Goal: Task Accomplishment & Management: Manage account settings

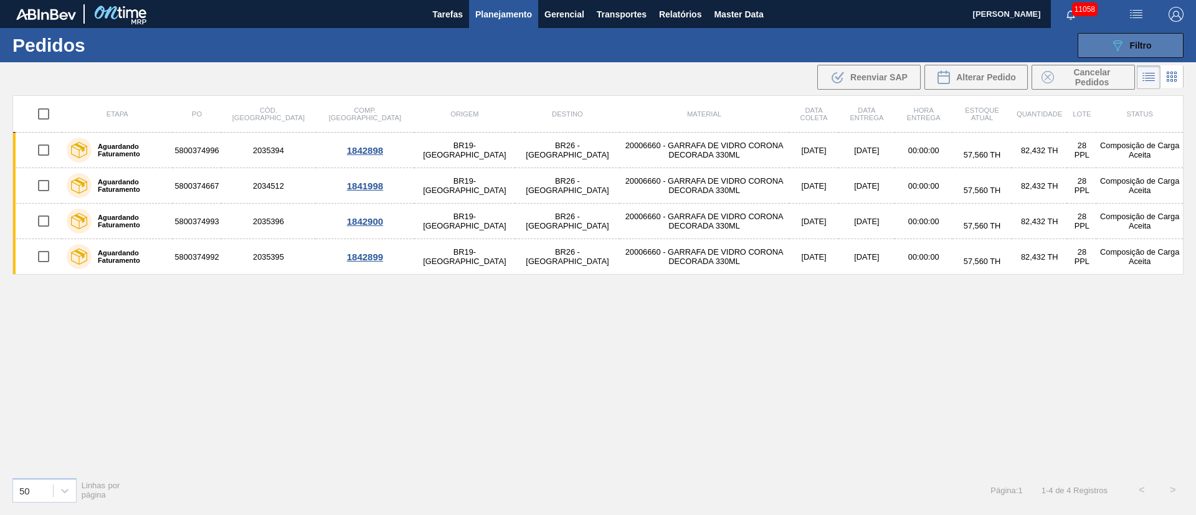
click at [1146, 42] on span "Filtro" at bounding box center [1141, 46] width 22 height 10
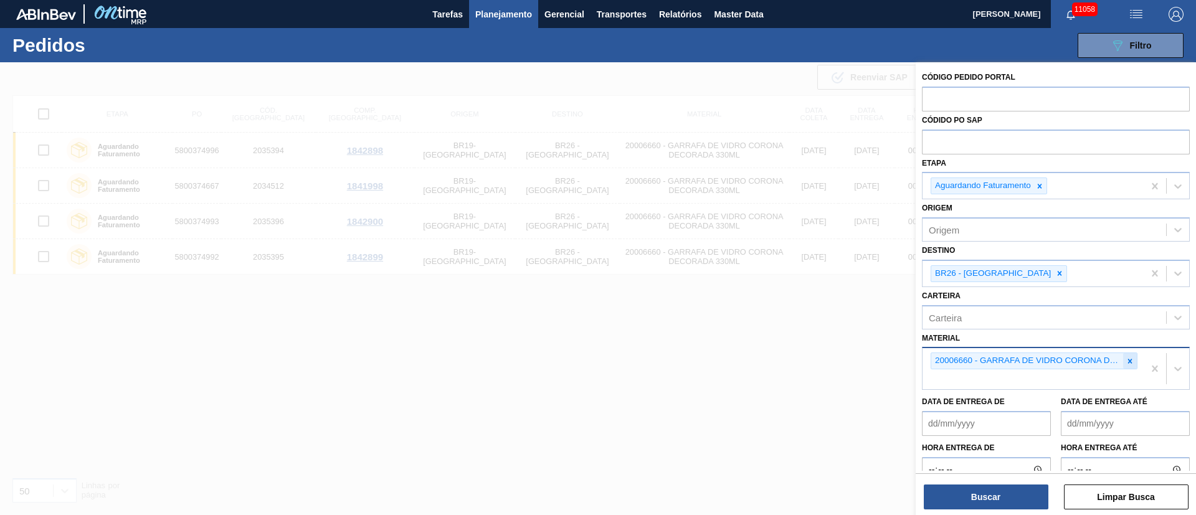
click at [1132, 365] on icon at bounding box center [1130, 361] width 9 height 9
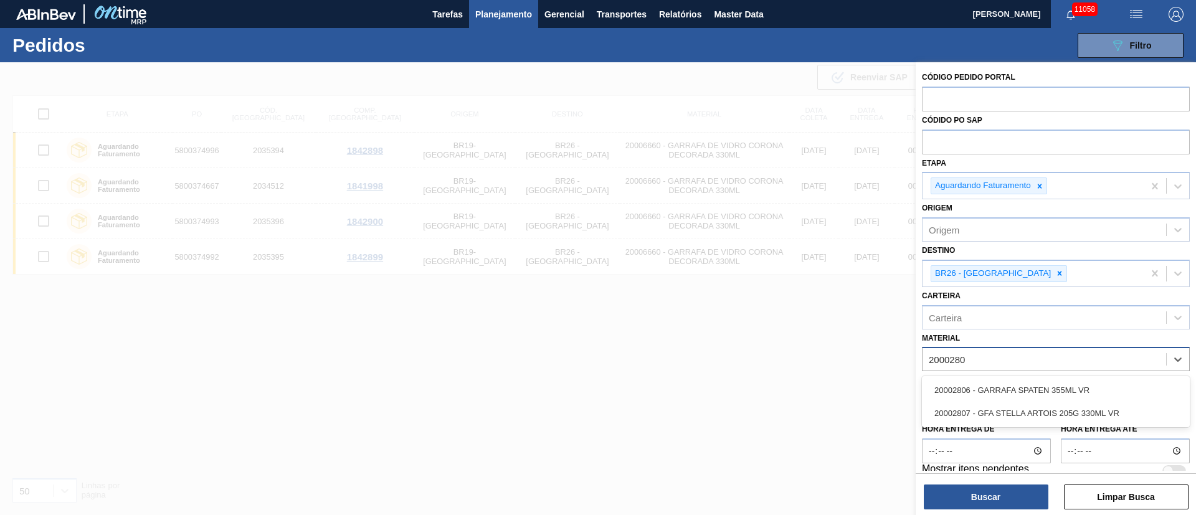
type input "20002807"
click at [1049, 380] on div "20002807 - GFA STELLA ARTOIS 205G 330ML VR" at bounding box center [1056, 390] width 268 height 23
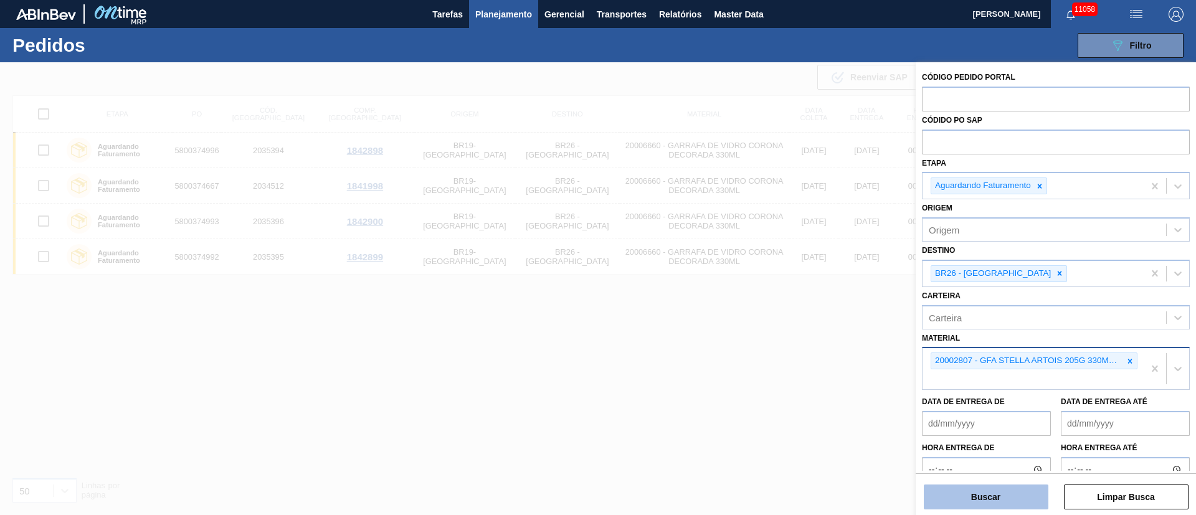
click at [1011, 486] on button "Buscar" at bounding box center [986, 497] width 125 height 25
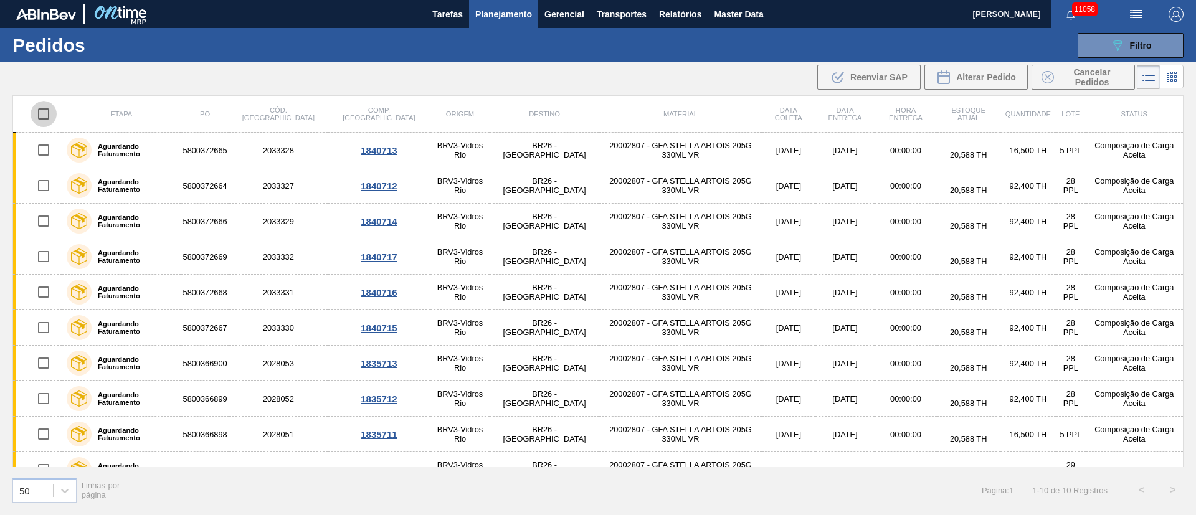
click at [37, 114] on input "checkbox" at bounding box center [44, 114] width 26 height 26
checkbox input "true"
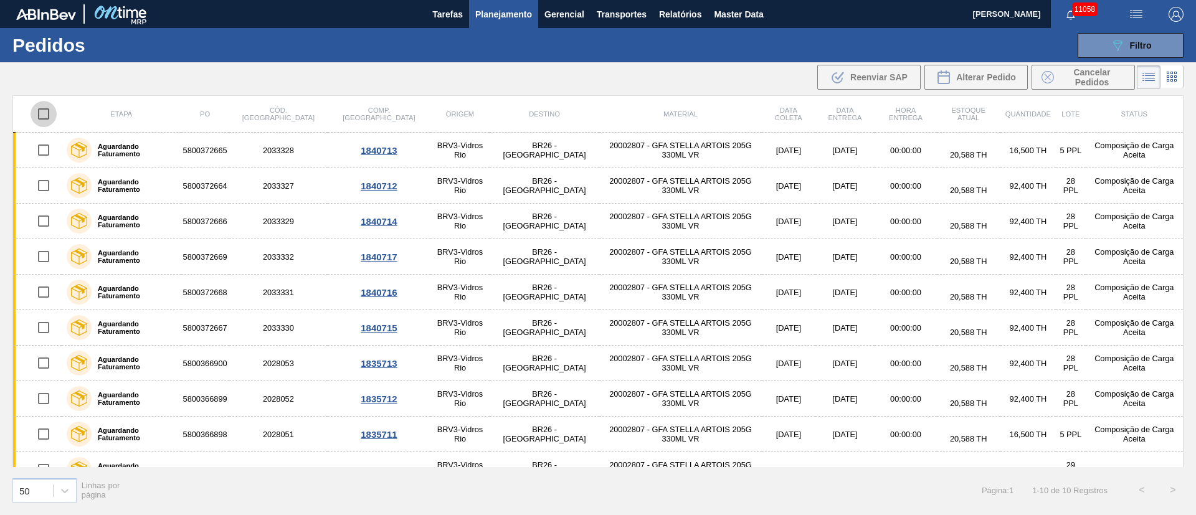
checkbox input "true"
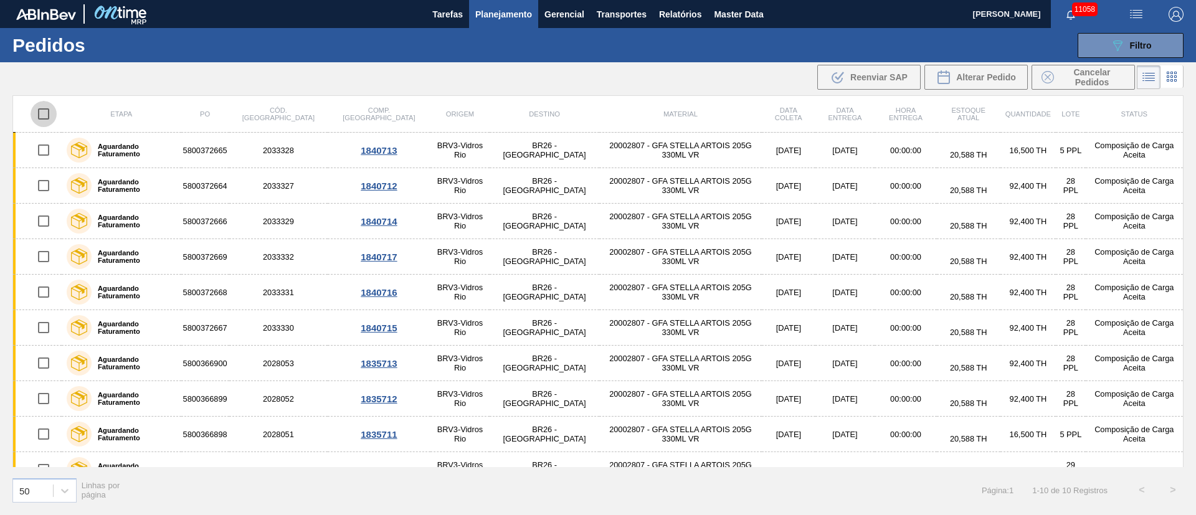
checkbox input "true"
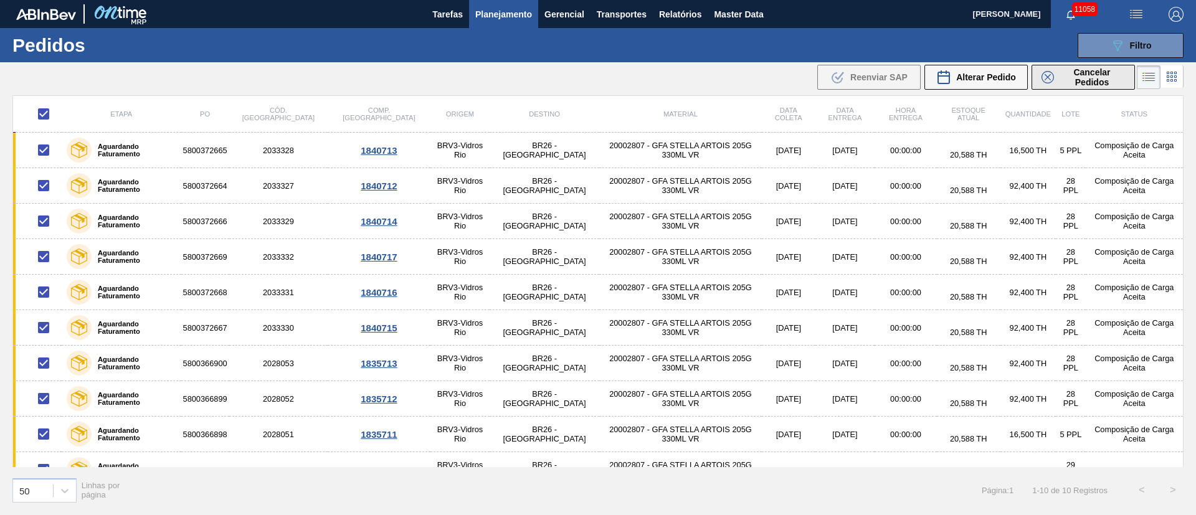
click at [1108, 82] on span "Cancelar Pedidos" at bounding box center [1092, 77] width 66 height 20
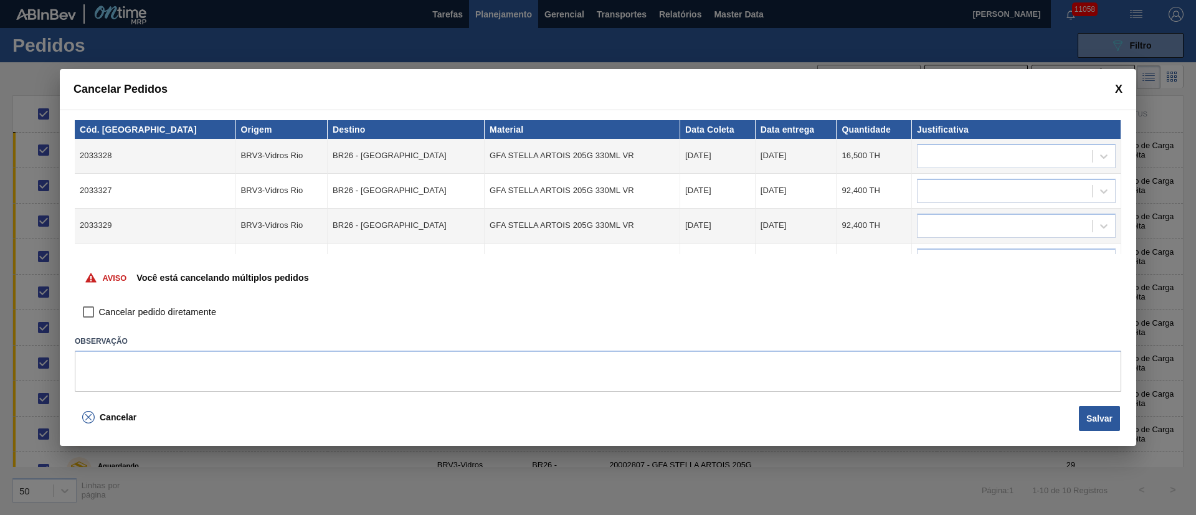
click at [95, 310] on input "Cancelar pedido diretamente" at bounding box center [88, 312] width 21 height 21
checkbox input "true"
click at [962, 148] on div at bounding box center [1005, 156] width 174 height 18
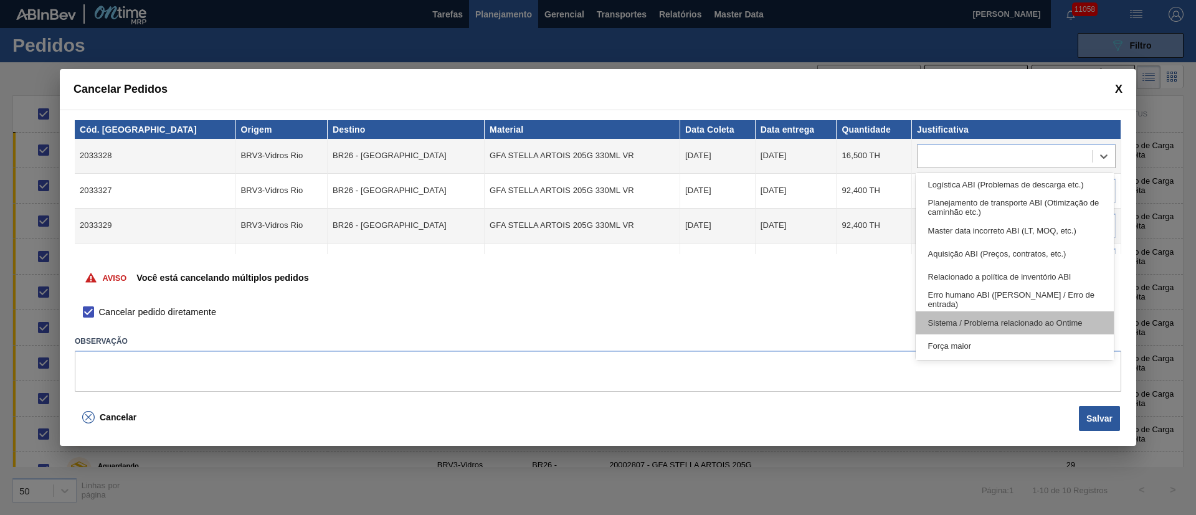
scroll to position [233, 0]
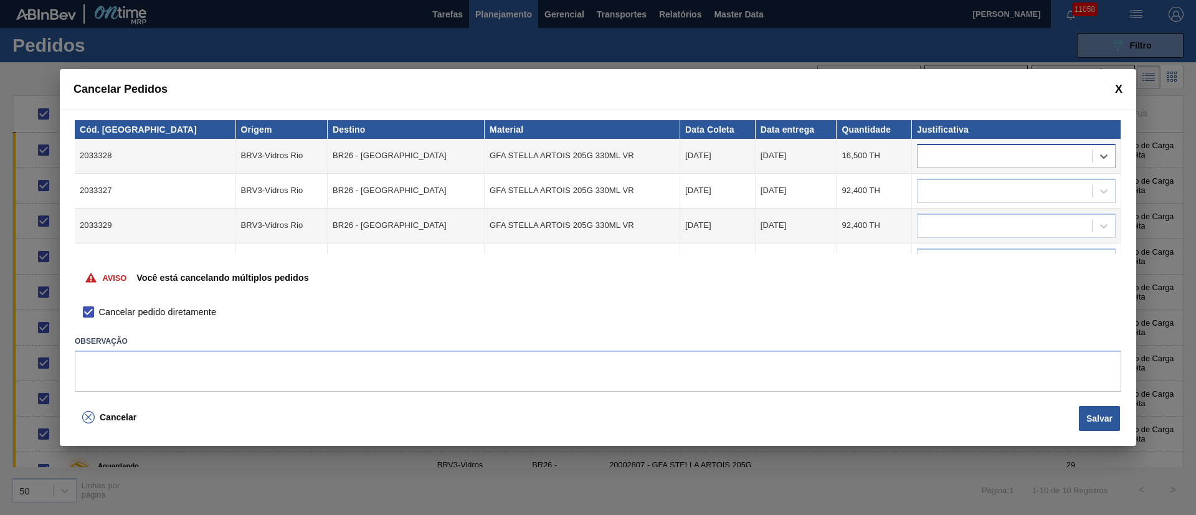
click at [940, 156] on div at bounding box center [1005, 156] width 174 height 18
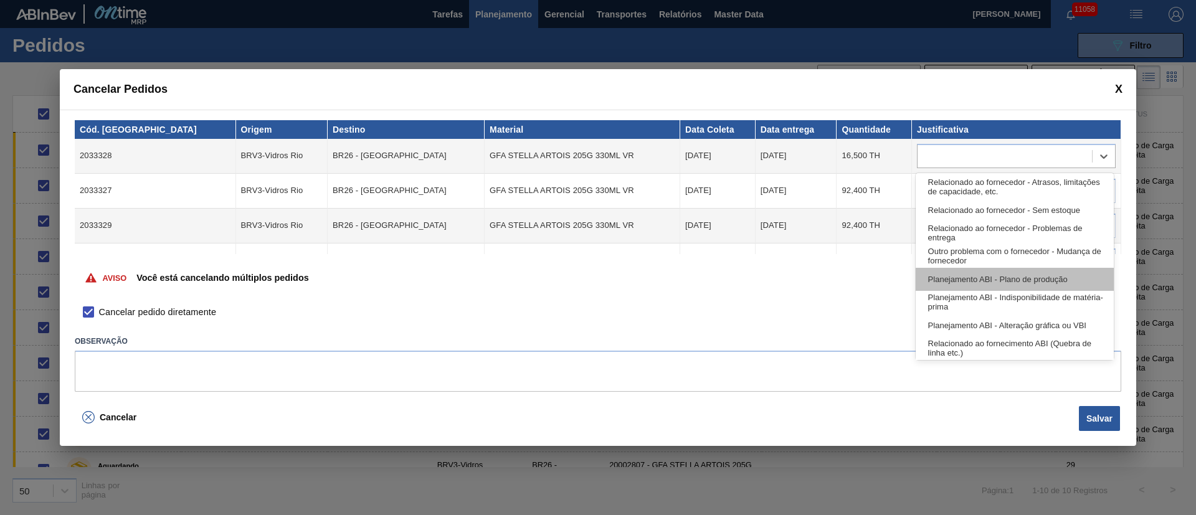
click at [998, 280] on div "Planejamento ABI - Plano de produção" at bounding box center [1015, 279] width 198 height 23
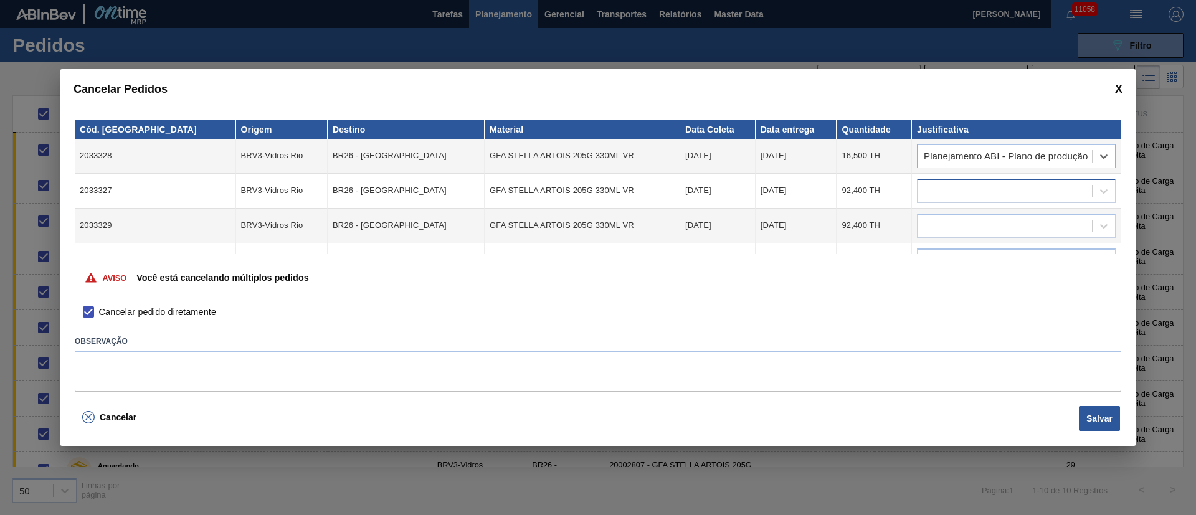
click at [963, 193] on div at bounding box center [1005, 191] width 174 height 18
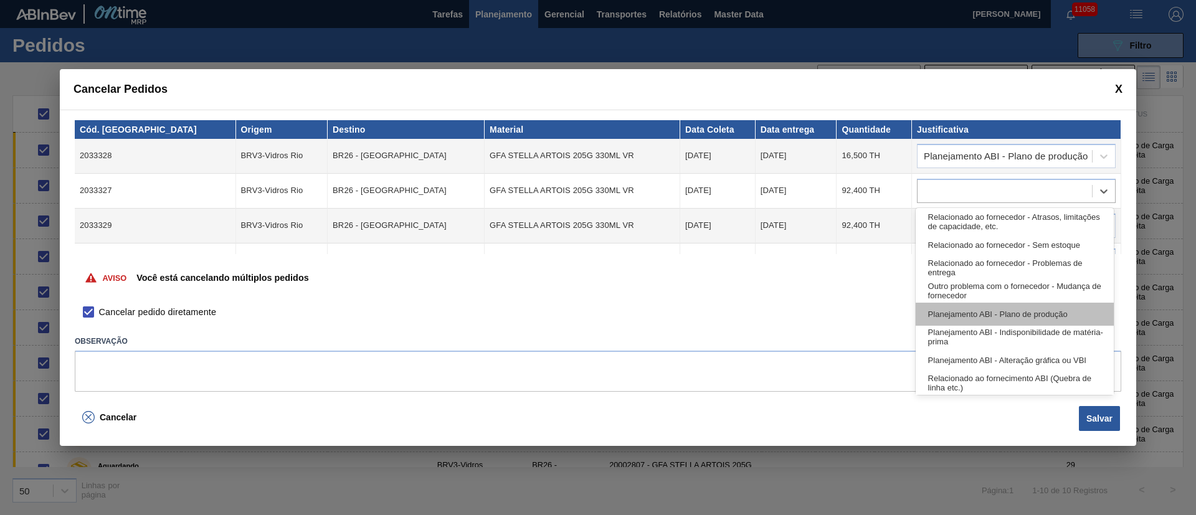
click at [962, 322] on div "Planejamento ABI - Plano de produção" at bounding box center [1015, 314] width 198 height 23
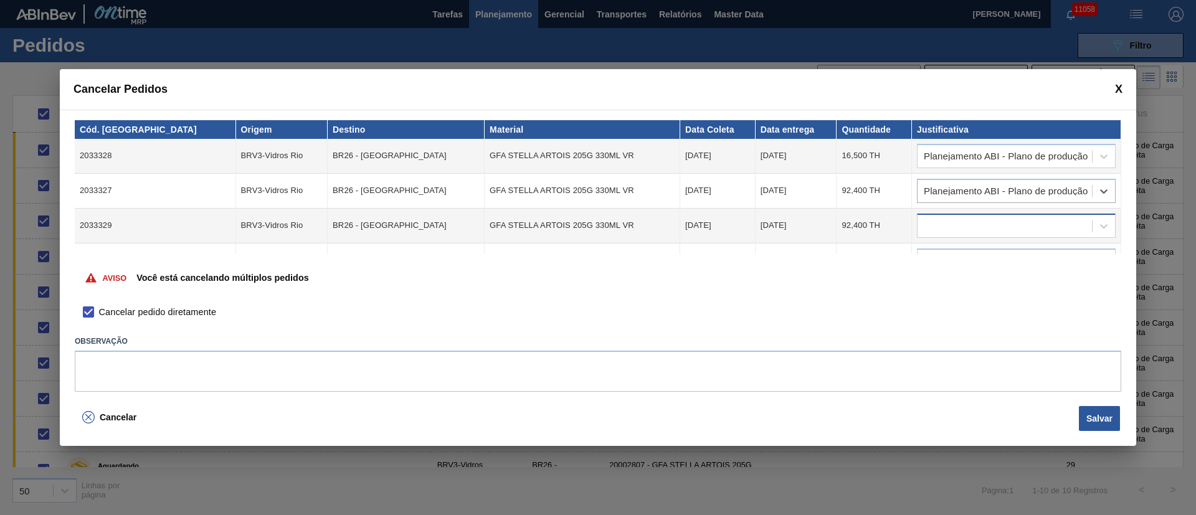
click at [940, 227] on div at bounding box center [1005, 226] width 174 height 18
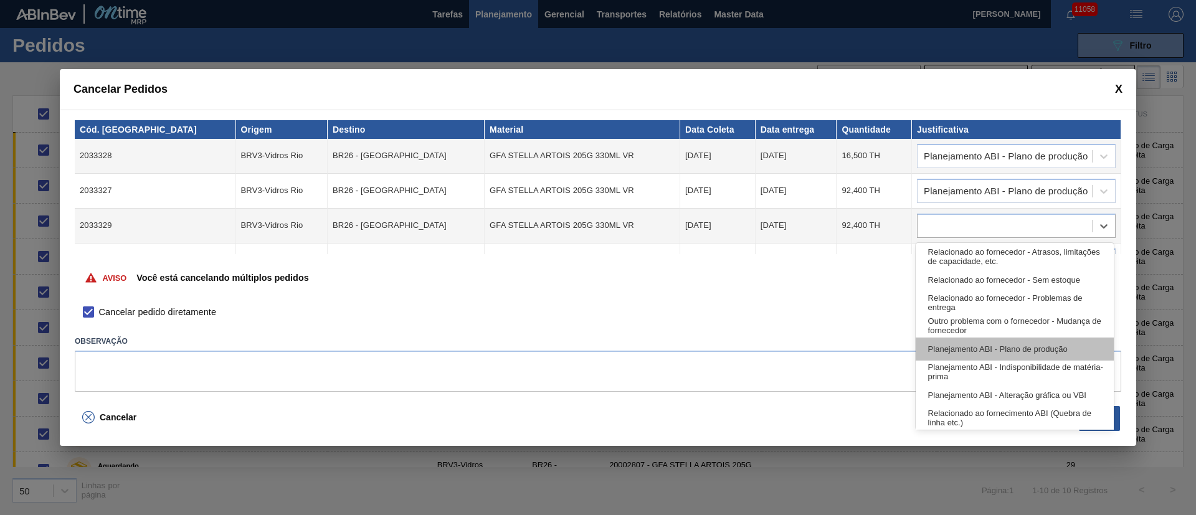
click at [970, 343] on div "Planejamento ABI - Plano de produção" at bounding box center [1015, 349] width 198 height 23
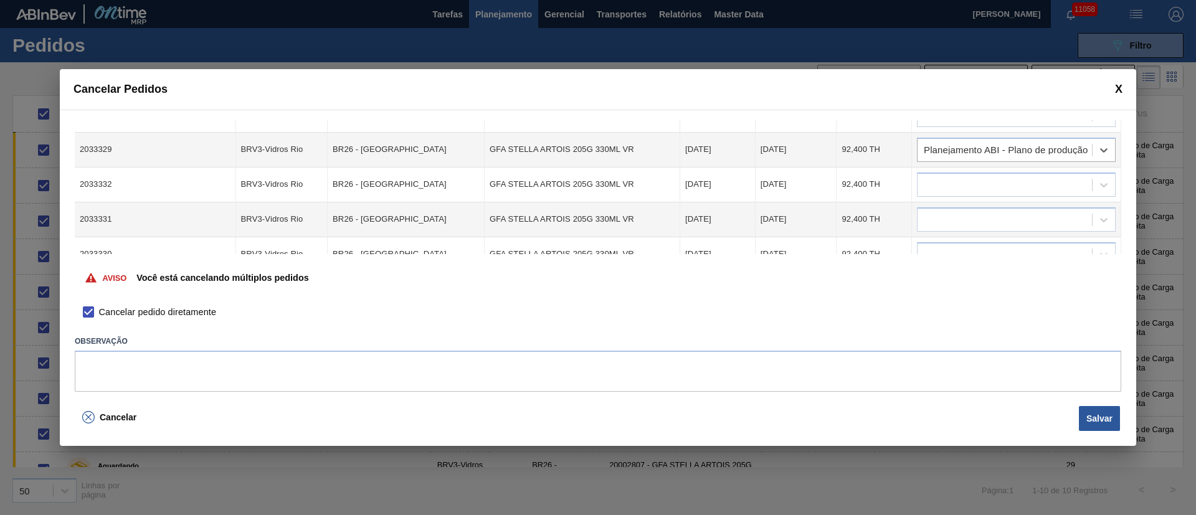
scroll to position [93, 0]
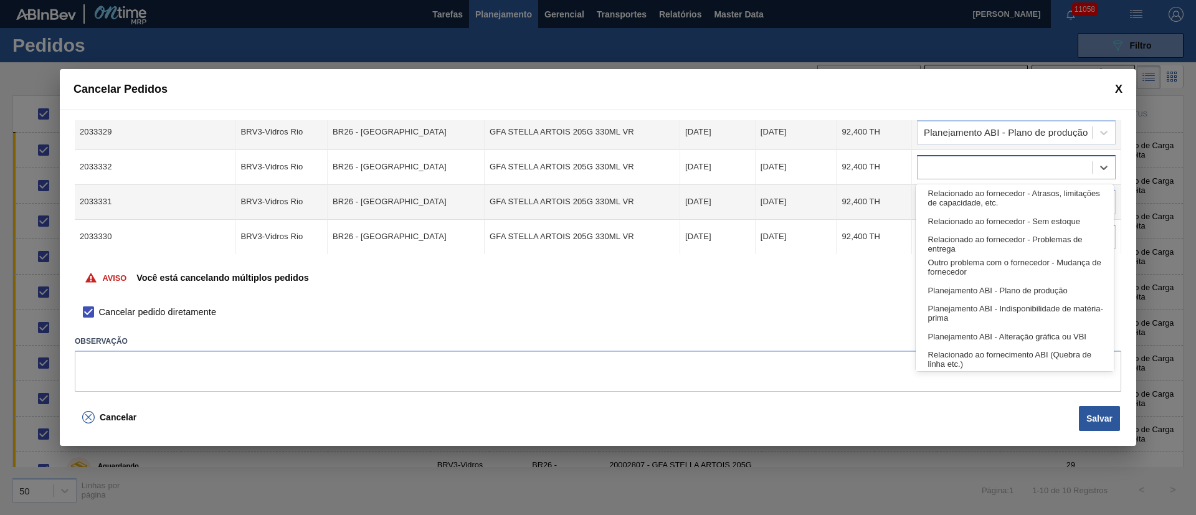
click at [933, 171] on div at bounding box center [1005, 167] width 174 height 18
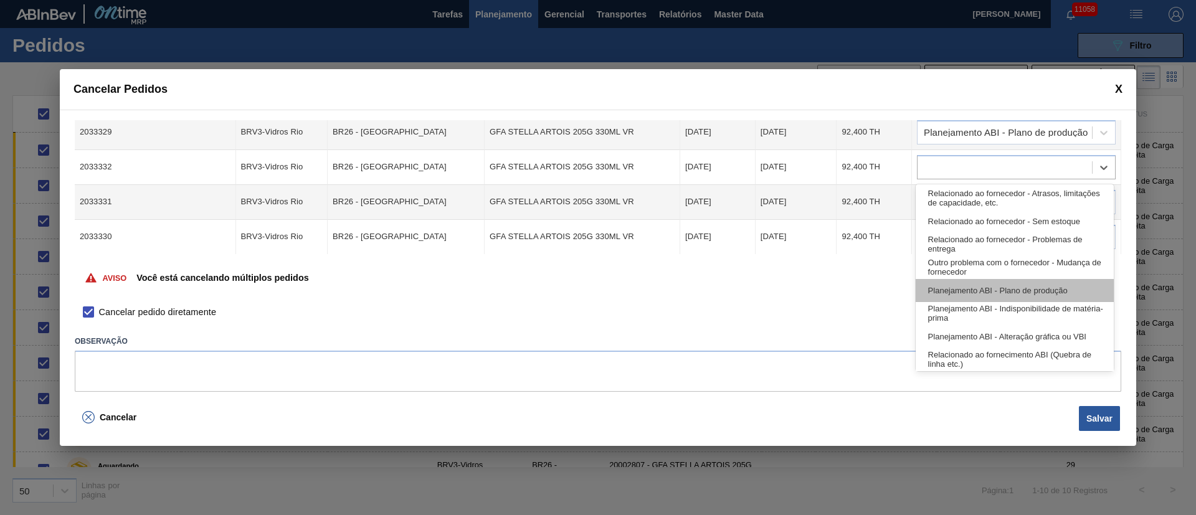
click at [1028, 294] on div "Planejamento ABI - Plano de produção" at bounding box center [1015, 290] width 198 height 23
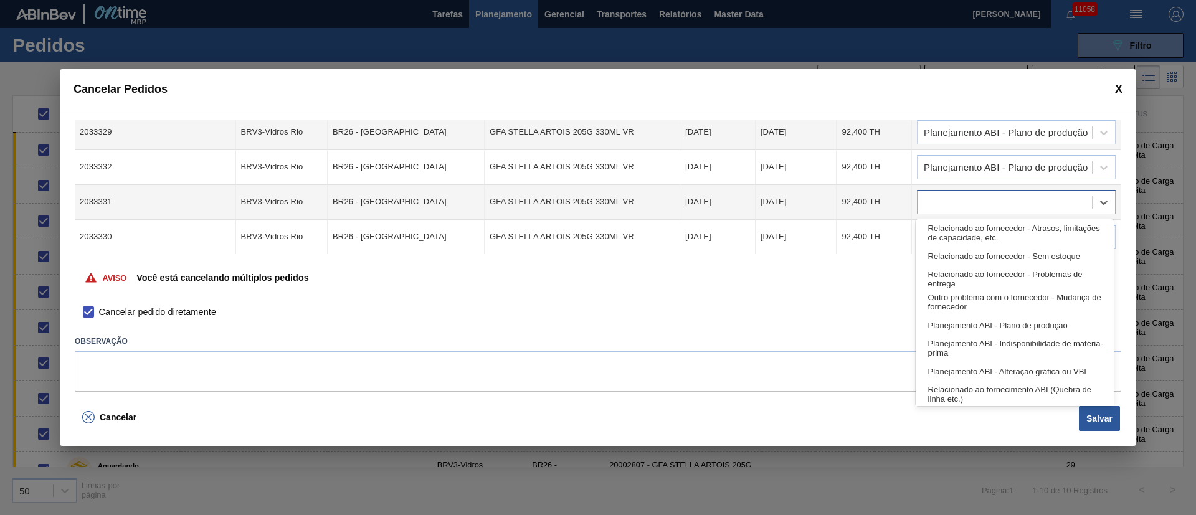
click at [955, 198] on div at bounding box center [1005, 202] width 174 height 18
click at [975, 323] on div "Planejamento ABI - Plano de produção" at bounding box center [1015, 325] width 198 height 23
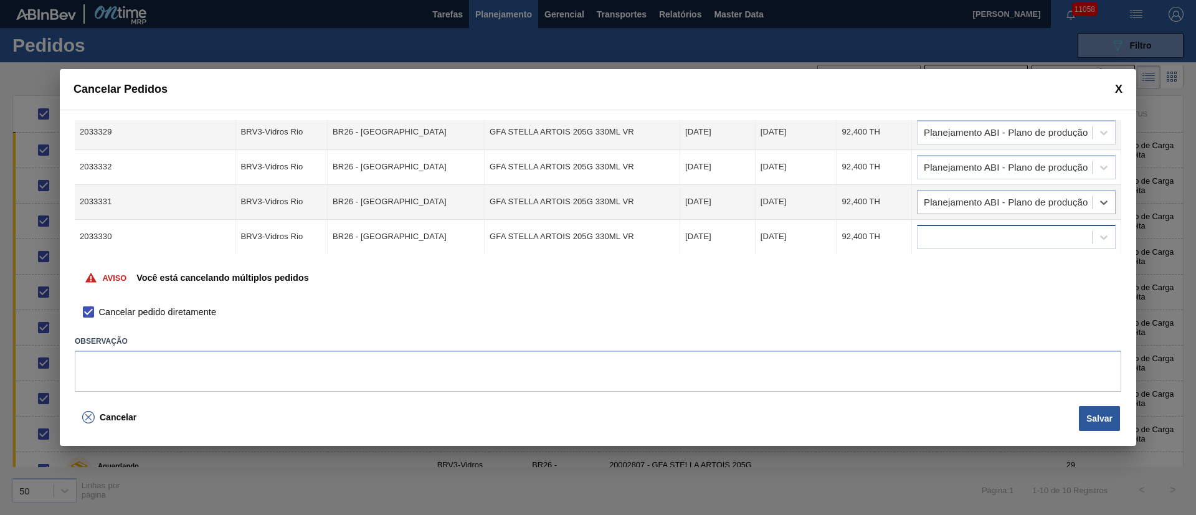
click at [938, 238] on div at bounding box center [1005, 237] width 174 height 18
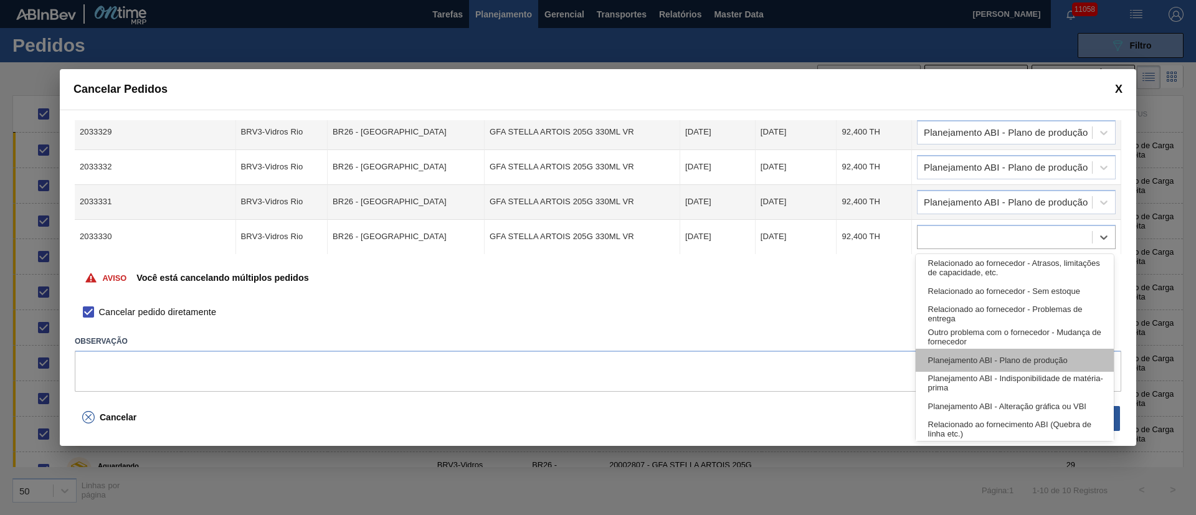
click at [954, 353] on div "Planejamento ABI - Plano de produção" at bounding box center [1015, 360] width 198 height 23
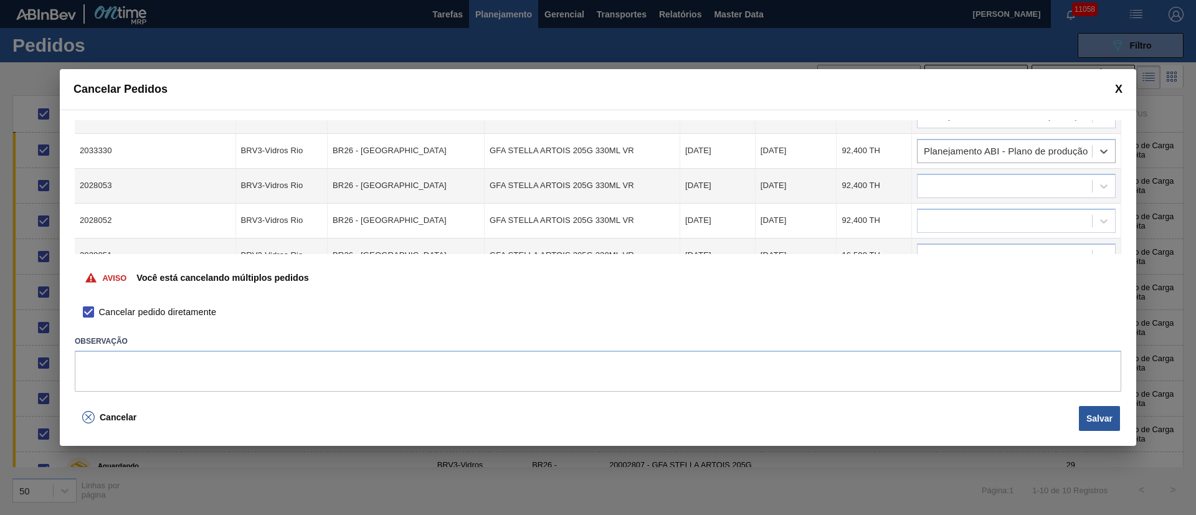
scroll to position [140, 0]
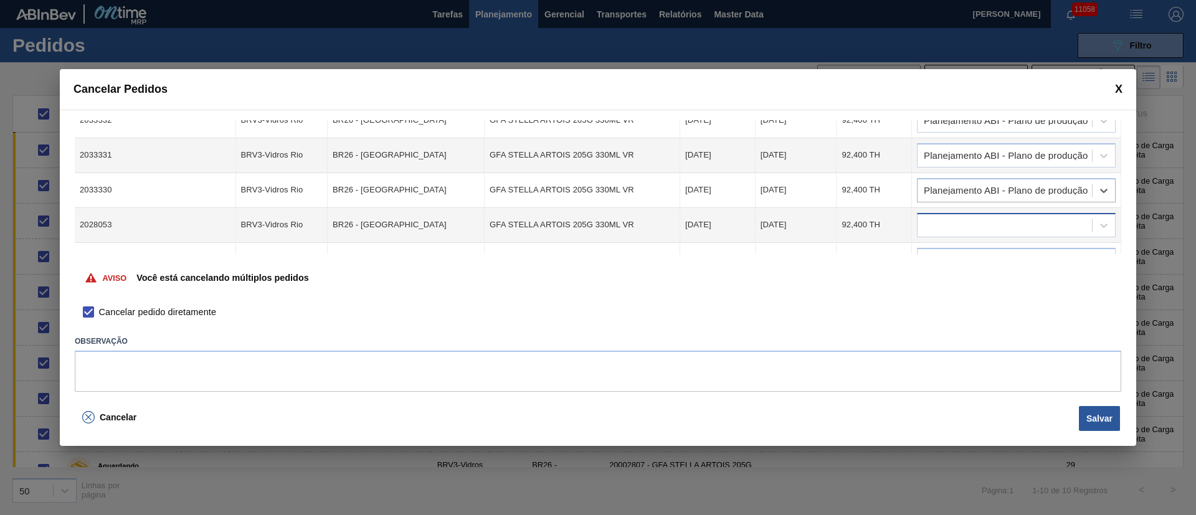
click at [938, 225] on div at bounding box center [1005, 225] width 174 height 18
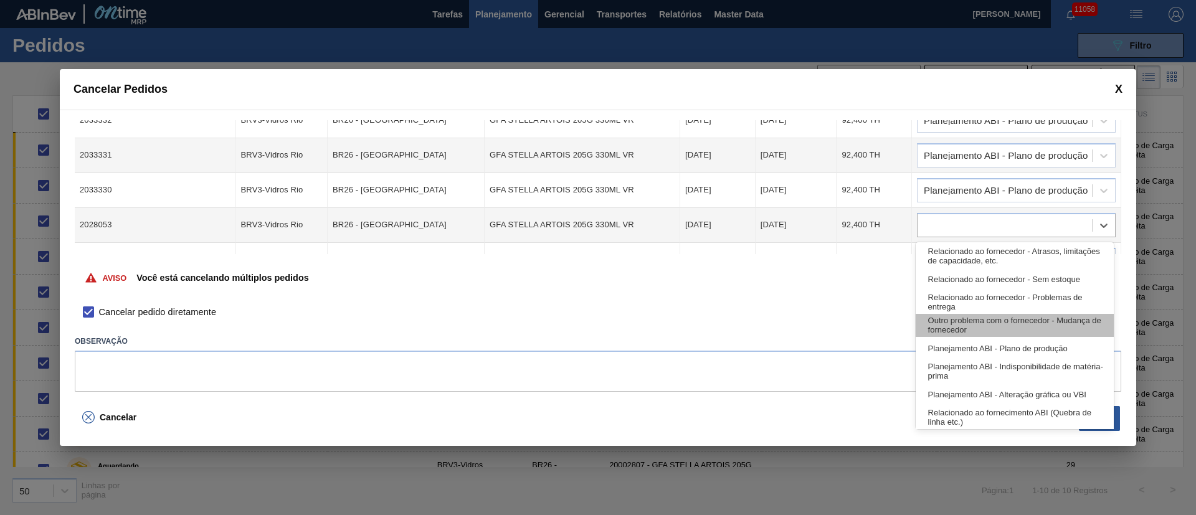
scroll to position [93, 0]
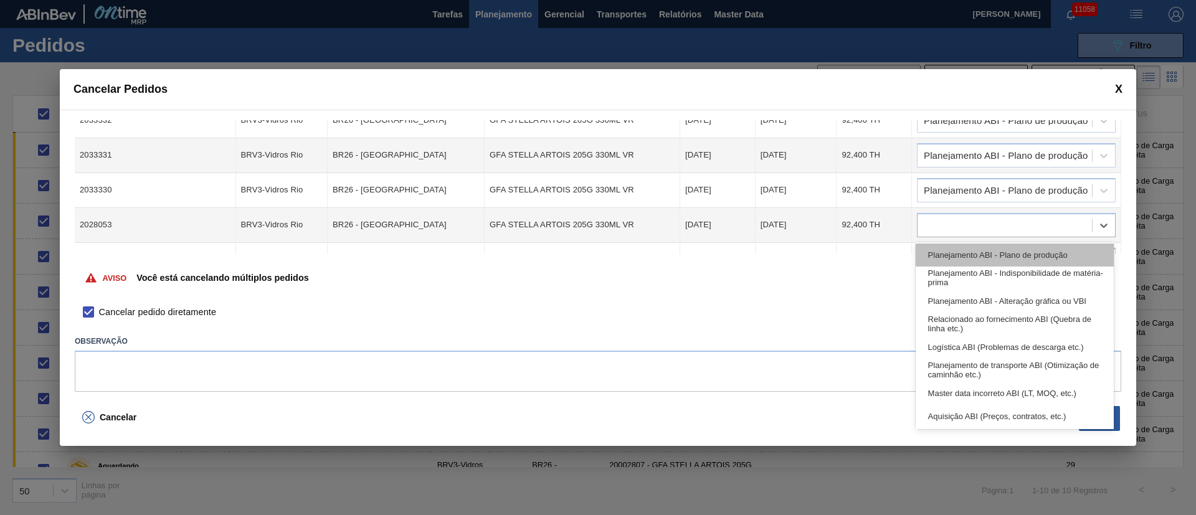
click at [997, 256] on div "Planejamento ABI - Plano de produção" at bounding box center [1015, 255] width 198 height 23
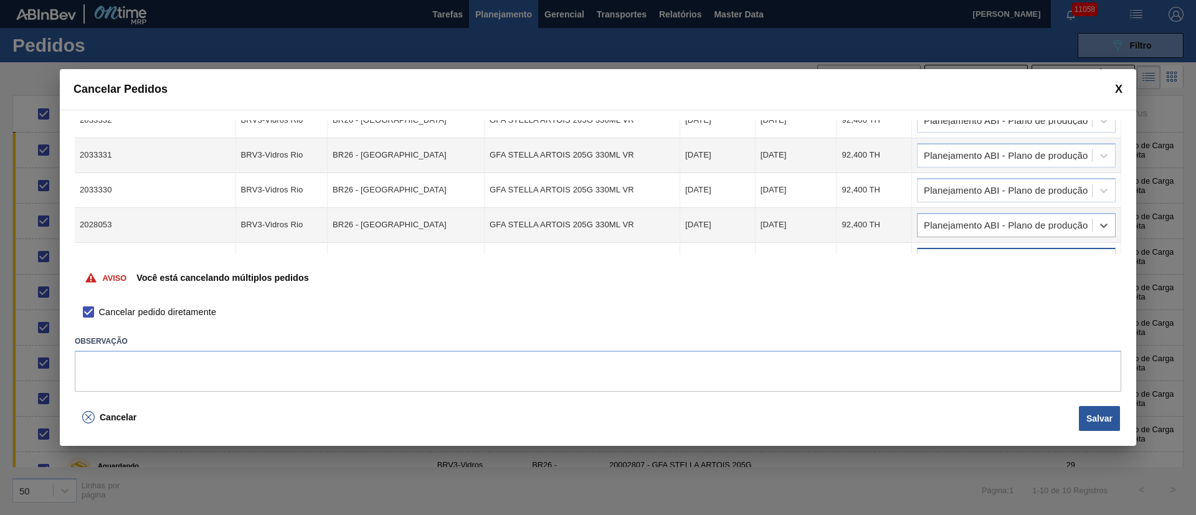
scroll to position [234, 0]
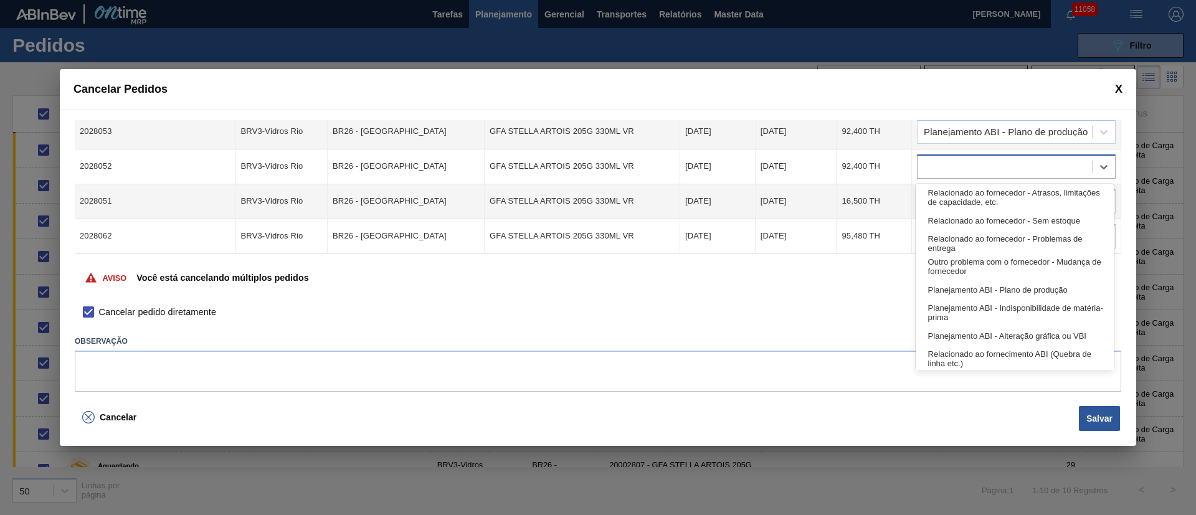
click at [944, 168] on div at bounding box center [1005, 167] width 174 height 18
click at [973, 286] on div "Planejamento ABI - Plano de produção" at bounding box center [1015, 290] width 198 height 23
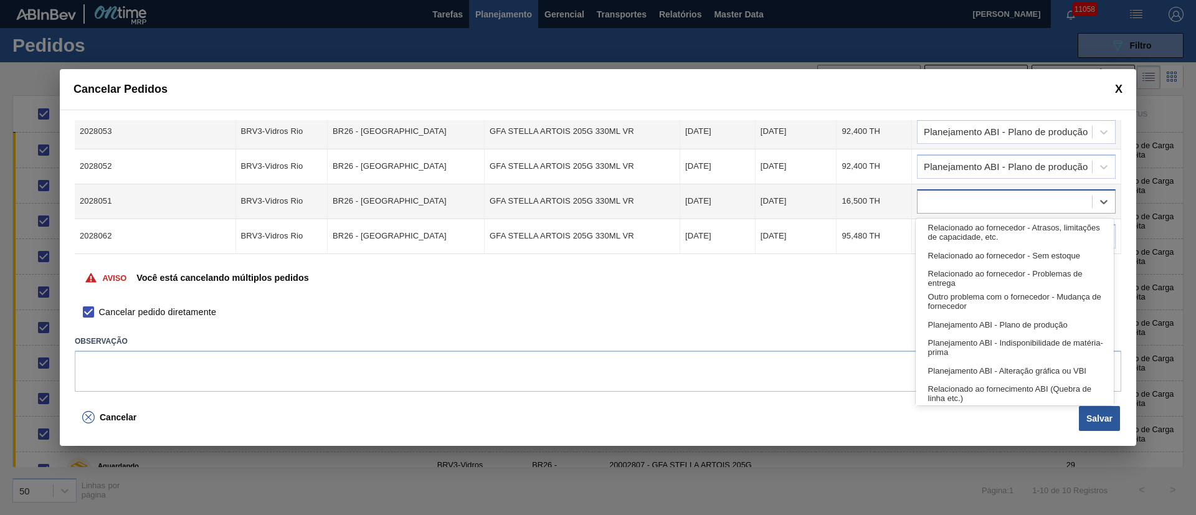
click at [945, 210] on div at bounding box center [1005, 202] width 174 height 18
click at [979, 322] on div "Planejamento ABI - Plano de produção" at bounding box center [1015, 324] width 198 height 23
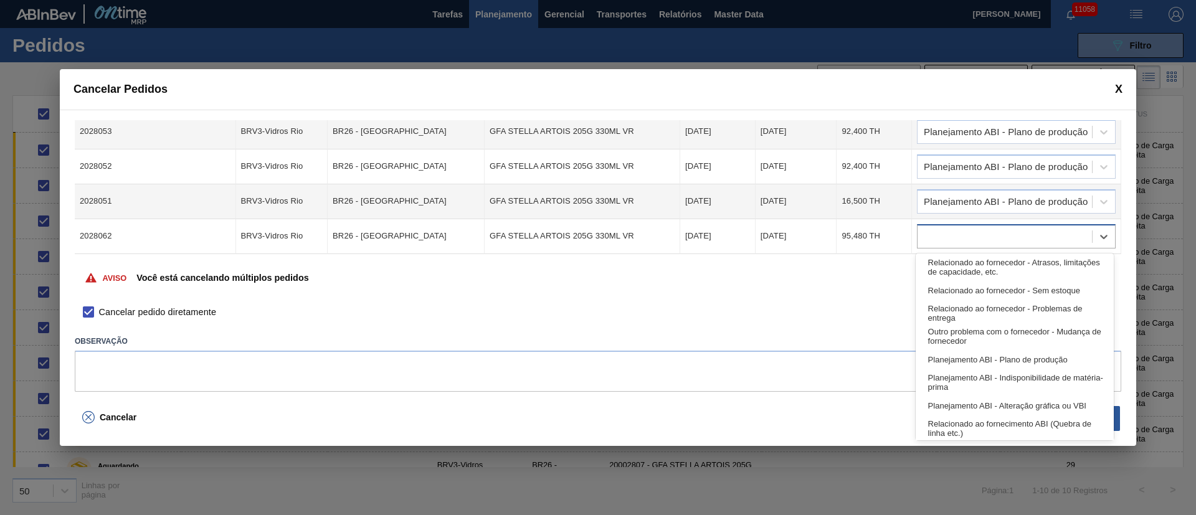
click at [952, 235] on div at bounding box center [1005, 236] width 174 height 18
click at [970, 359] on div "Planejamento ABI - Plano de produção" at bounding box center [1015, 359] width 198 height 23
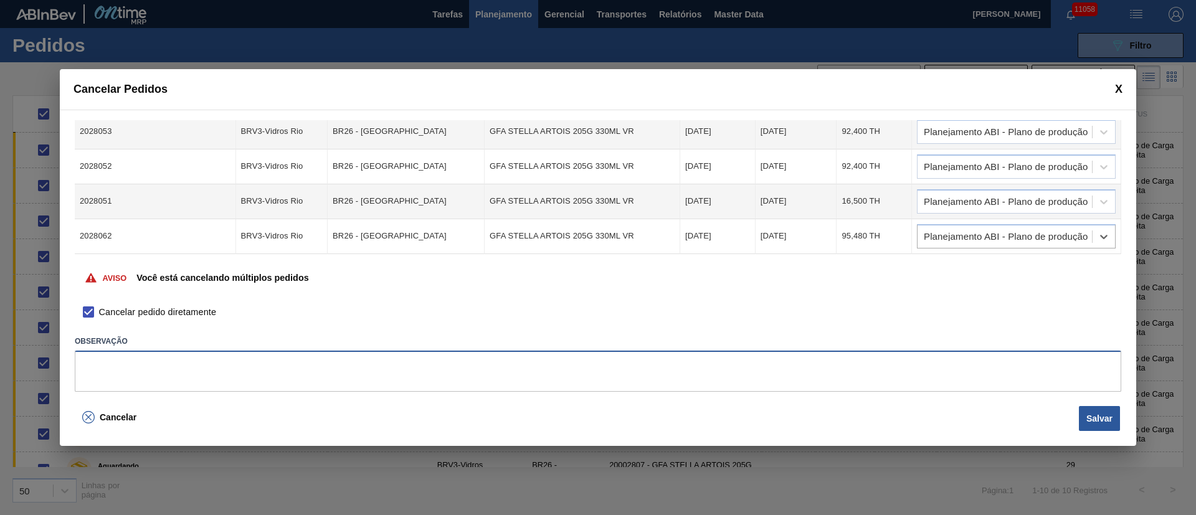
click at [853, 376] on textarea at bounding box center [598, 371] width 1047 height 41
type textarea "FURO DE TRANSPORTES, VIROU A LINHA PARA CORONA"
click at [1091, 421] on button "Salvar" at bounding box center [1099, 418] width 41 height 25
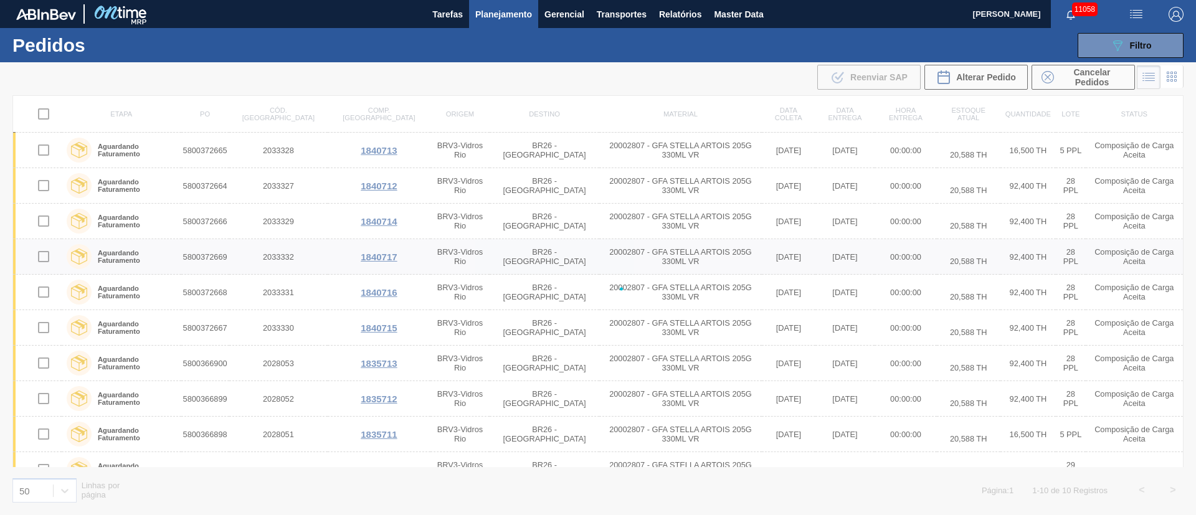
checkbox input "false"
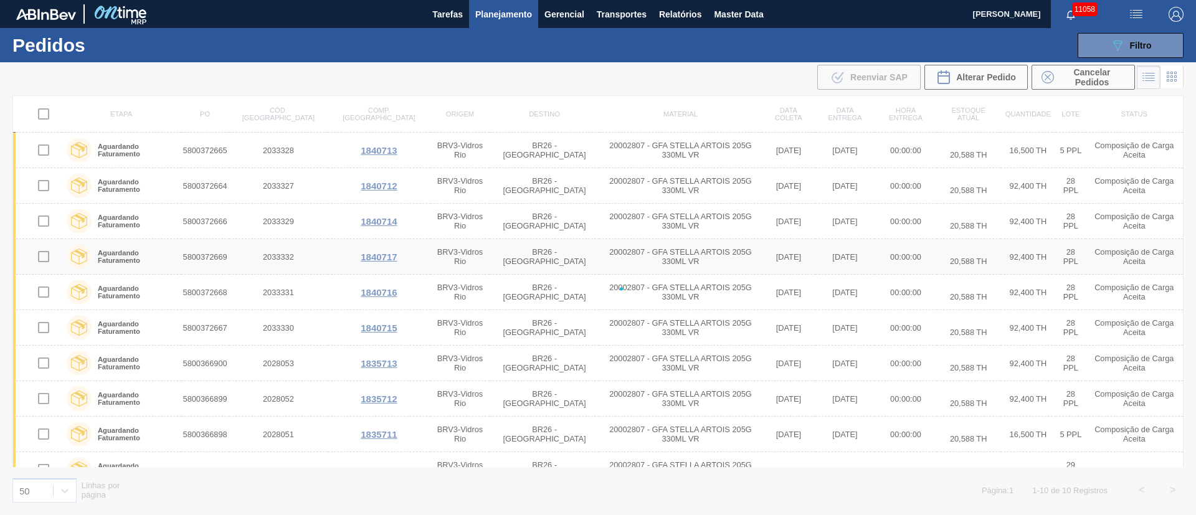
checkbox input "false"
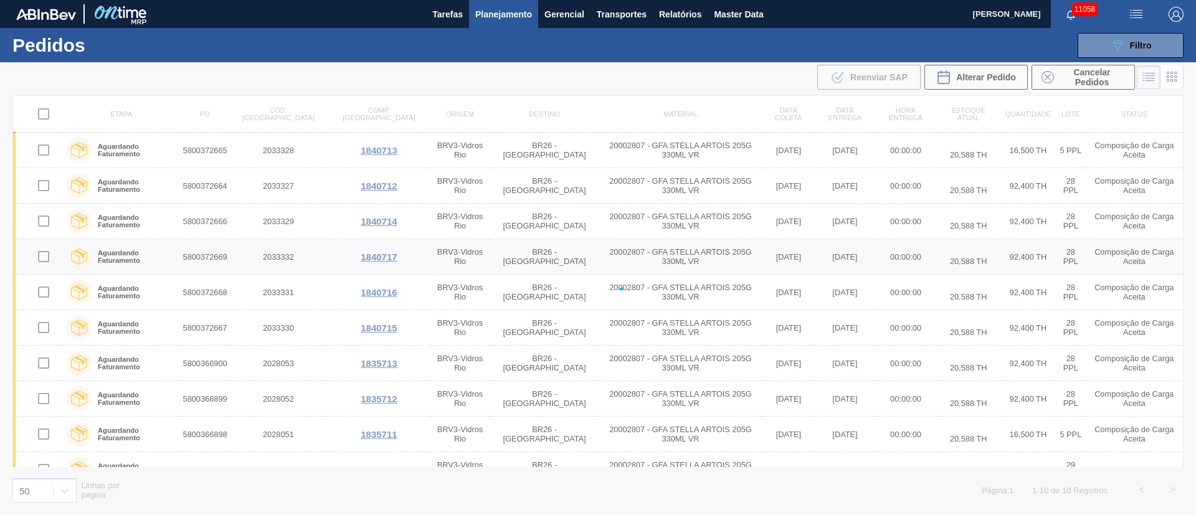
checkbox input "false"
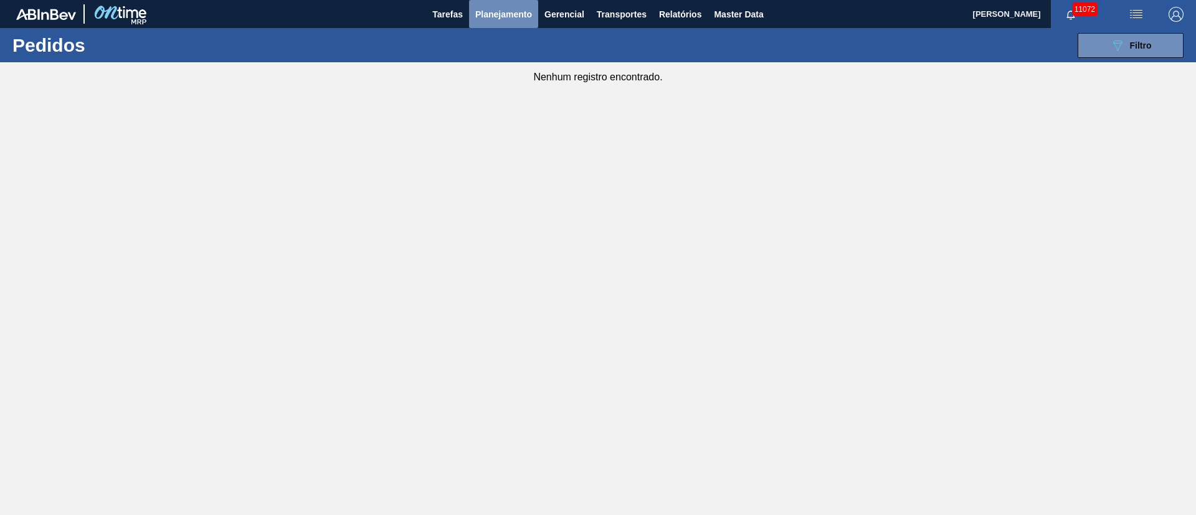
click at [512, 11] on span "Planejamento" at bounding box center [503, 14] width 57 height 15
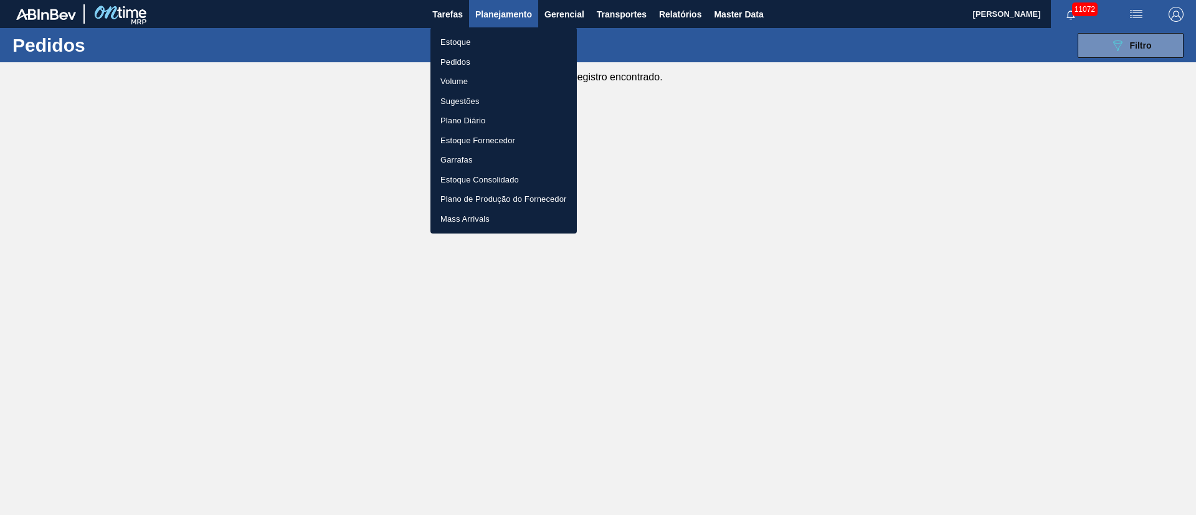
click at [450, 59] on li "Pedidos" at bounding box center [504, 62] width 146 height 20
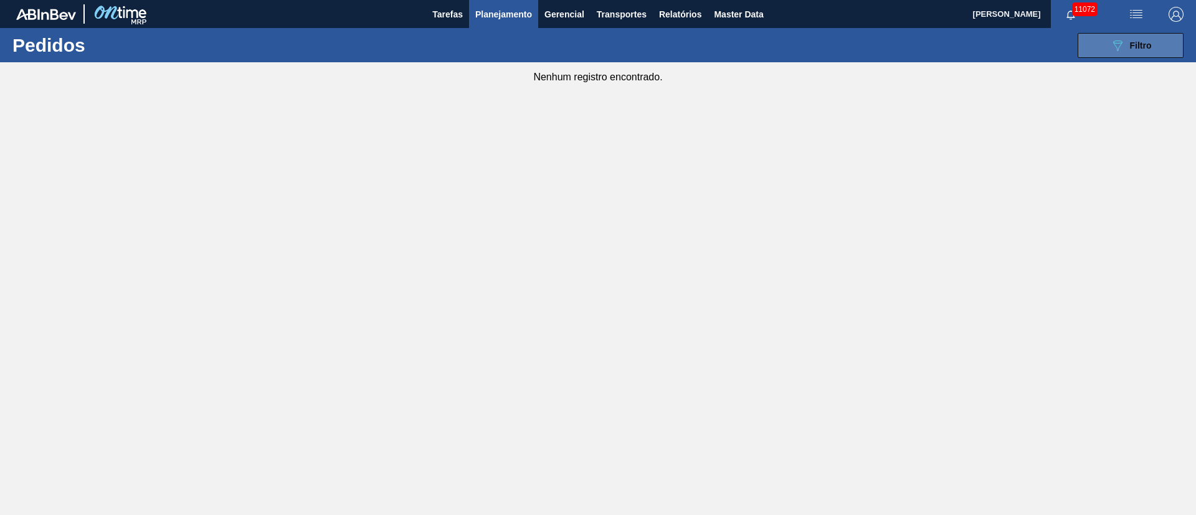
click at [1135, 45] on span "Filtro" at bounding box center [1141, 46] width 22 height 10
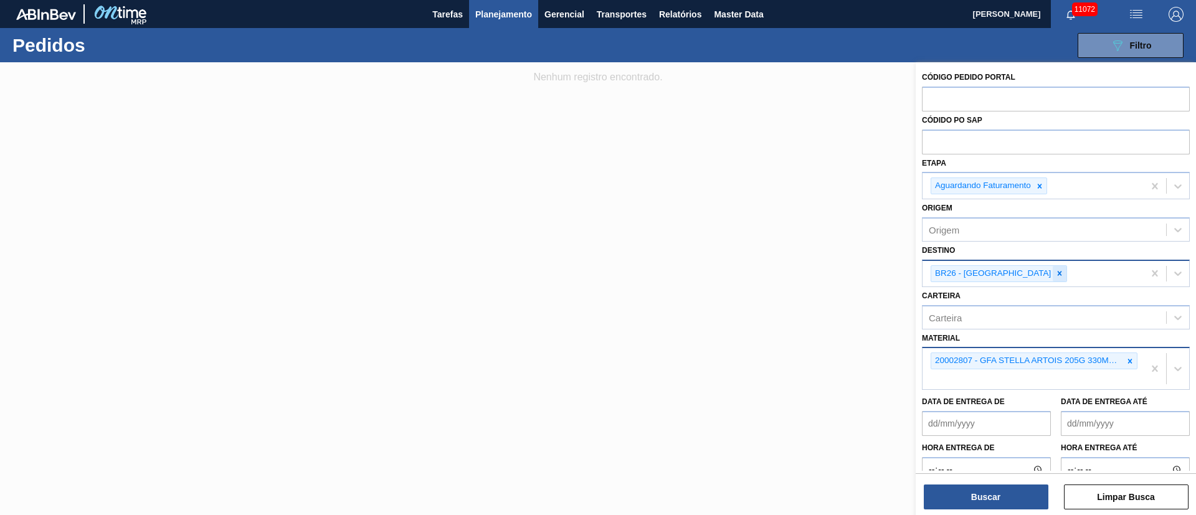
click at [1058, 275] on icon at bounding box center [1060, 274] width 4 height 4
